Goal: Find specific page/section: Find specific page/section

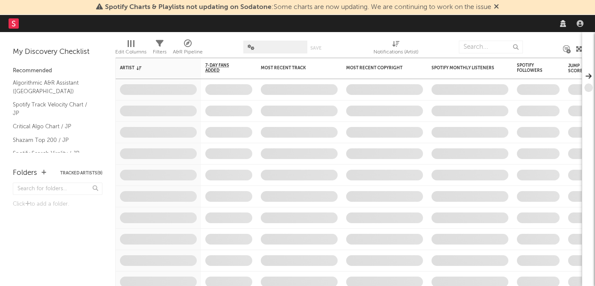
select select "other"
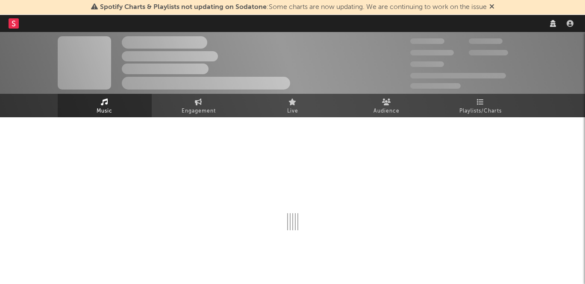
select select "other"
